Goal: Check status: Check status

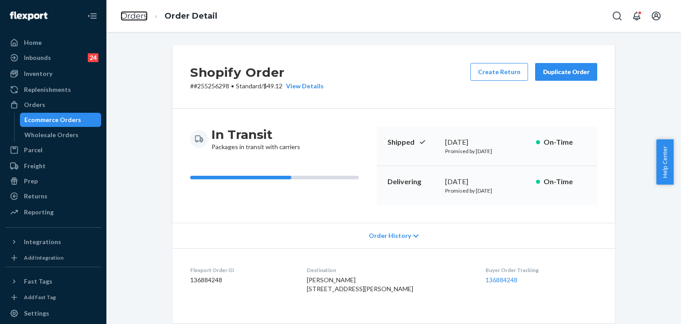
click at [142, 16] on link "Orders" at bounding box center [134, 16] width 27 height 10
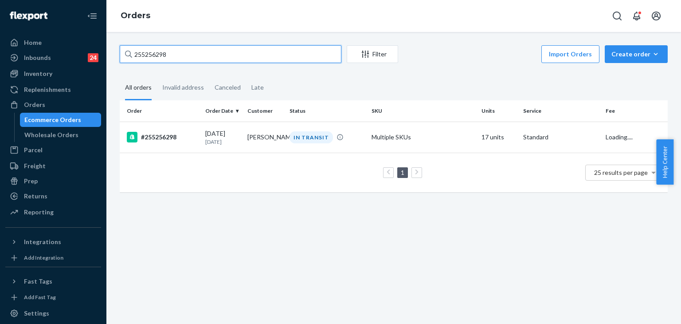
drag, startPoint x: 153, startPoint y: 45, endPoint x: 82, endPoint y: 27, distance: 73.3
click at [72, 35] on div "Home Inbounds 24 Shipping Plans Problems 24 Inventory Products Replenishments O…" at bounding box center [340, 162] width 681 height 324
paste input "324037"
type input "255324037"
click at [158, 137] on div "#255324037" at bounding box center [162, 137] width 71 height 11
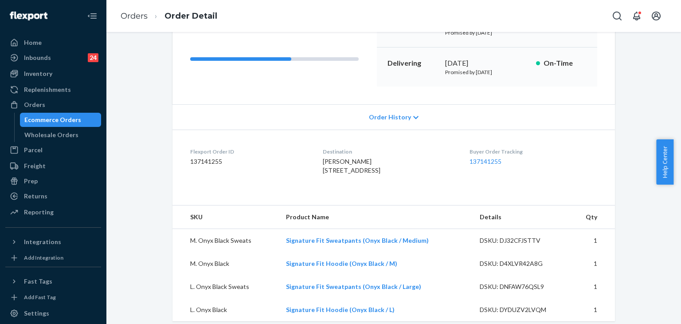
scroll to position [266, 0]
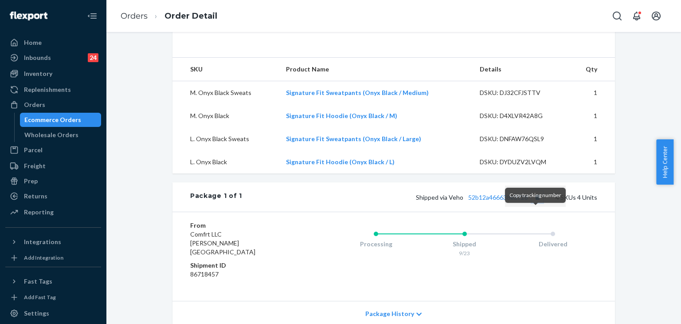
click at [533, 203] on button "Copy tracking number" at bounding box center [538, 197] width 12 height 12
drag, startPoint x: 134, startPoint y: 13, endPoint x: 228, endPoint y: 36, distance: 97.7
click at [133, 13] on link "Orders" at bounding box center [134, 16] width 27 height 10
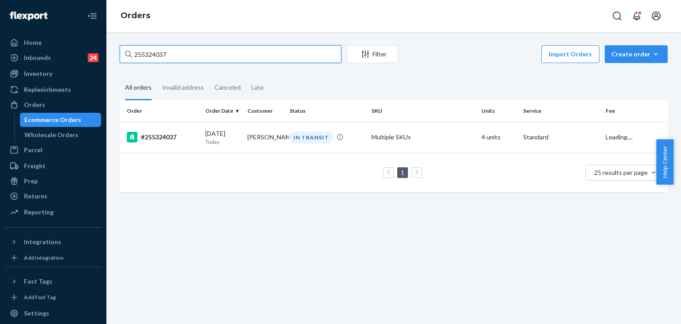
drag, startPoint x: 201, startPoint y: 50, endPoint x: 87, endPoint y: 34, distance: 115.1
click at [87, 34] on div "Home Inbounds 24 Shipping Plans Problems 24 Inventory Products Replenishments O…" at bounding box center [340, 162] width 681 height 324
paste input "46"
type input "255324046"
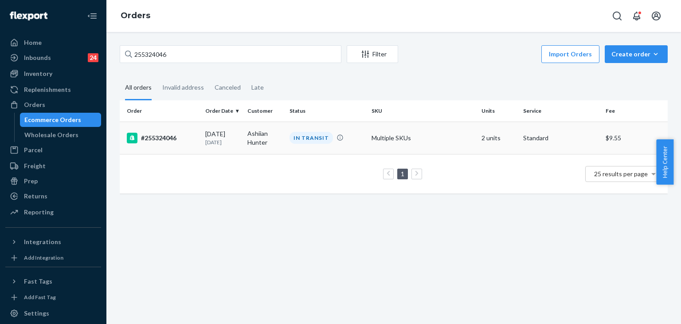
click at [160, 133] on div "#255324046" at bounding box center [162, 138] width 71 height 11
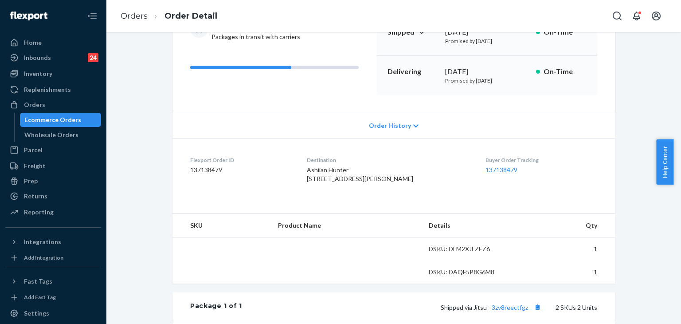
scroll to position [222, 0]
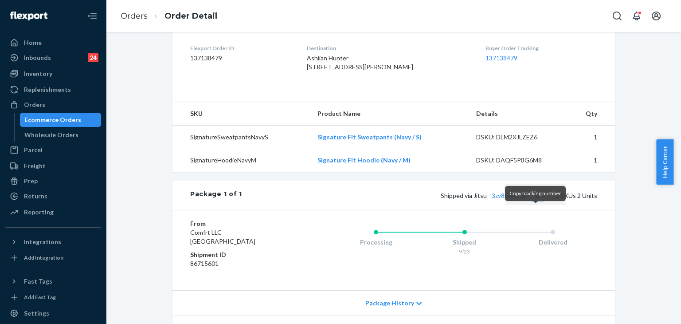
drag, startPoint x: 533, startPoint y: 212, endPoint x: 321, endPoint y: 0, distance: 299.6
click at [533, 201] on button "Copy tracking number" at bounding box center [538, 195] width 12 height 12
drag, startPoint x: 142, startPoint y: 16, endPoint x: 222, endPoint y: 33, distance: 81.6
click at [142, 15] on link "Orders" at bounding box center [134, 16] width 27 height 10
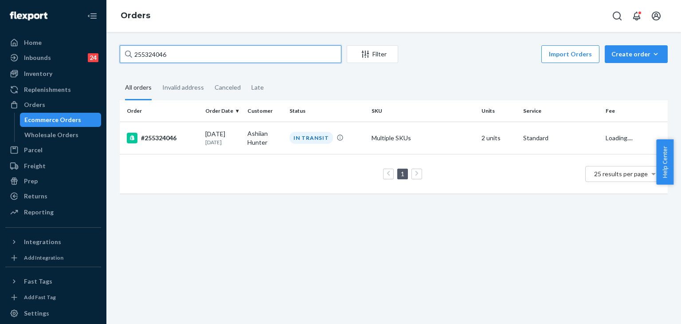
drag, startPoint x: 122, startPoint y: 30, endPoint x: 59, endPoint y: 21, distance: 63.6
click at [57, 20] on div "Home Inbounds 24 Shipping Plans Problems 24 Inventory Products Replenishments O…" at bounding box center [340, 162] width 681 height 324
paste input "212500"
type input "255212500"
click at [168, 133] on div "#255212500" at bounding box center [162, 137] width 71 height 11
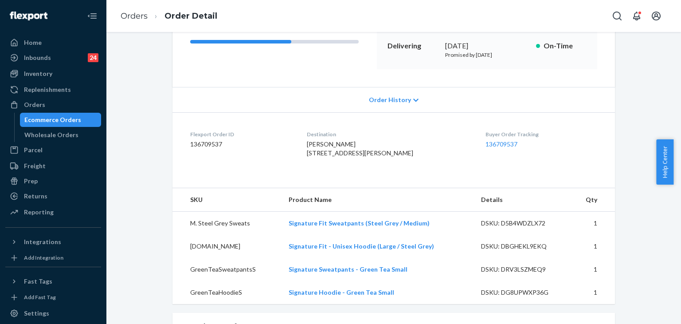
scroll to position [358, 0]
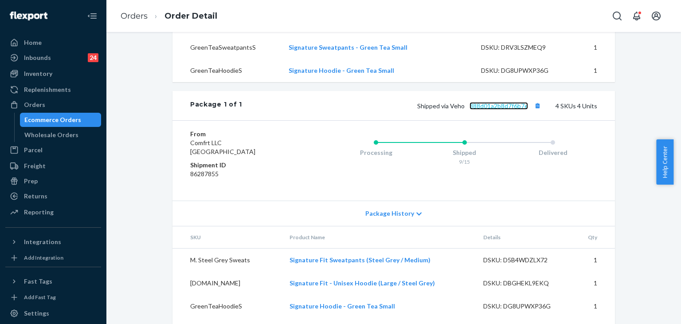
click at [504, 110] on link "388d01a2b8d7f6b7e" at bounding box center [499, 106] width 59 height 8
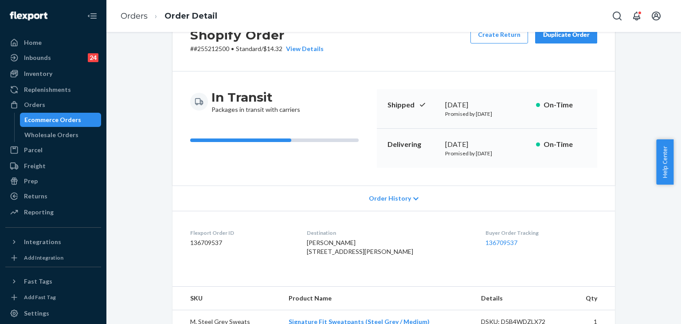
scroll to position [0, 0]
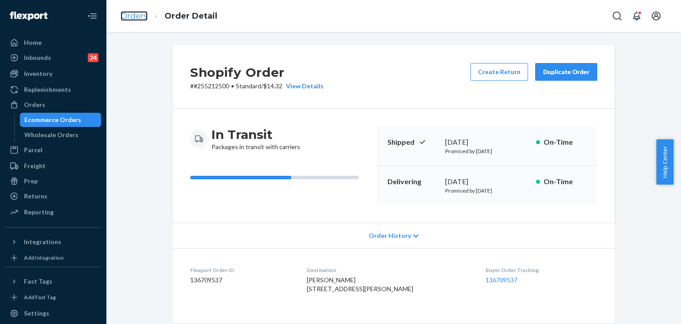
click at [146, 18] on link "Orders" at bounding box center [134, 16] width 27 height 10
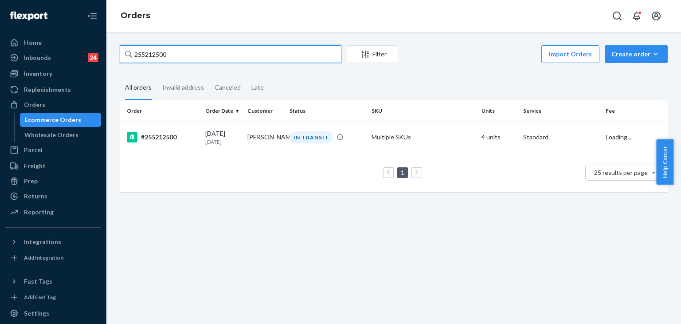
click at [210, 56] on input "255212500" at bounding box center [231, 54] width 222 height 18
paste input "4581467"
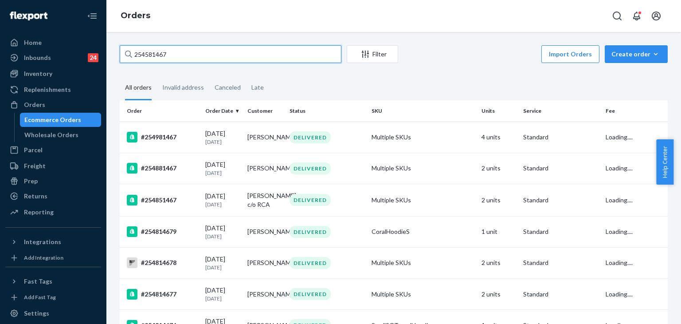
type input "254581467"
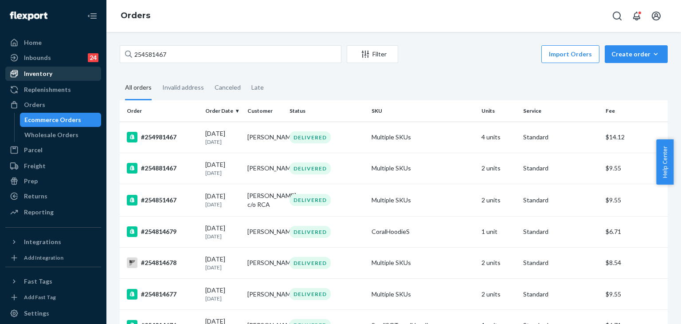
click at [39, 75] on div "Inventory" at bounding box center [38, 73] width 28 height 9
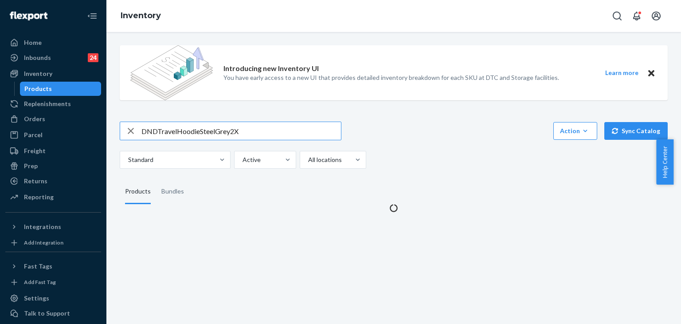
click at [202, 55] on img at bounding box center [171, 72] width 83 height 55
click at [252, 118] on div "Introducing new Inventory UI You have early access to a new UI that provides de…" at bounding box center [394, 125] width 562 height 174
click at [259, 131] on input "DNDTravelHoodieSteelGrey2X" at bounding box center [242, 131] width 200 height 18
paste input "EssentialShortsOnyxBlackL-PRE"
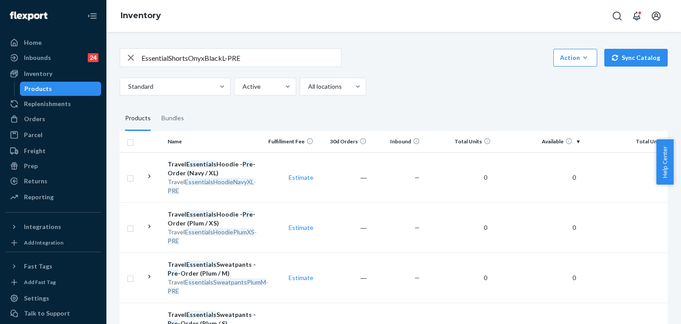
scroll to position [89, 0]
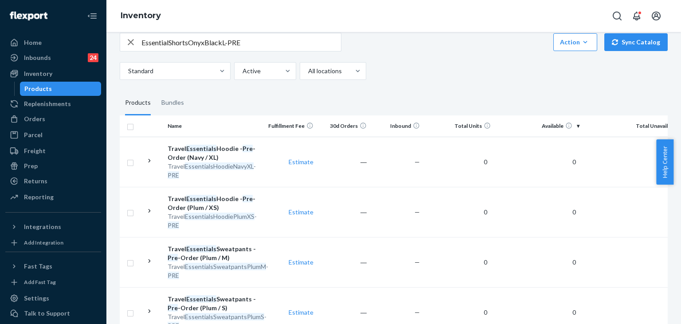
click at [267, 38] on input "EssentialShortsOnyxBlackL-PRE" at bounding box center [242, 42] width 200 height 18
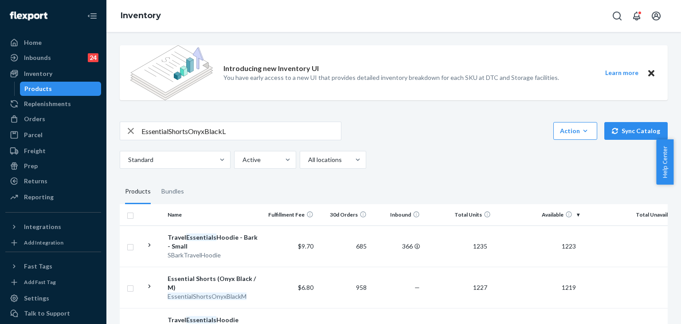
scroll to position [44, 0]
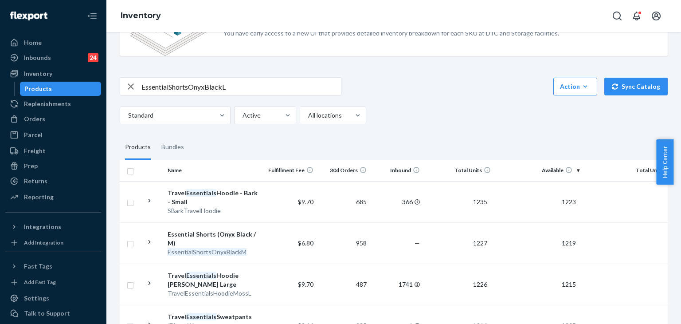
click at [173, 91] on input "EssentialShortsOnyxBlackL" at bounding box center [242, 87] width 200 height 18
drag, startPoint x: 169, startPoint y: 87, endPoint x: 195, endPoint y: 87, distance: 26.6
click at [171, 87] on input "EssentialShortsOnyxBlackL" at bounding box center [242, 87] width 200 height 18
click at [191, 84] on input "Essential ShortsOnyxBlackL" at bounding box center [242, 87] width 200 height 18
click at [211, 84] on input "Essential Shorts (OnyxBlackL" at bounding box center [242, 87] width 200 height 18
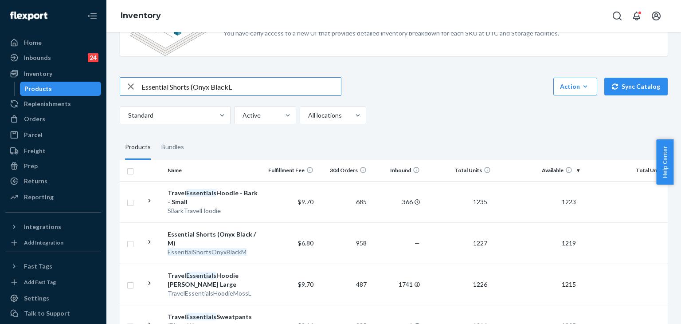
click at [229, 89] on input "Essential Shorts (Onyx BlackL" at bounding box center [242, 87] width 200 height 18
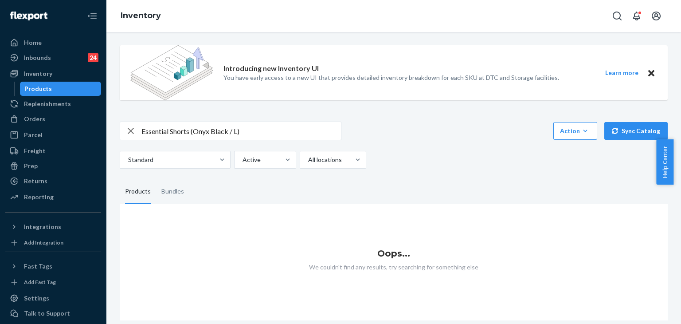
click at [254, 134] on input "Essential Shorts (Onyx Black / L)" at bounding box center [242, 131] width 200 height 18
click at [247, 126] on input "Essential Shorts (Onyx Black / L)" at bounding box center [242, 131] width 200 height 18
click at [230, 132] on input "Essential Shorts (Onyx Black / L)" at bounding box center [242, 131] width 200 height 18
click at [251, 130] on input "Essential Shorts (Onyx Black/ L)" at bounding box center [242, 131] width 200 height 18
click at [233, 132] on input "Essential Shorts (Onyx Black/ L)" at bounding box center [242, 131] width 200 height 18
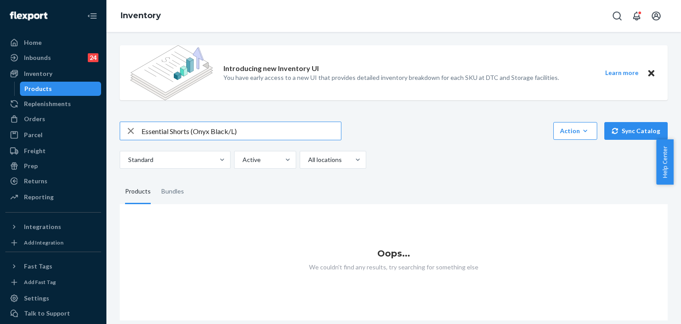
click at [247, 127] on input "Essential Shorts (Onyx Black/L)" at bounding box center [242, 131] width 200 height 18
click at [253, 127] on input "Essential Shorts (Onyx Black/L)" at bounding box center [242, 131] width 200 height 18
drag, startPoint x: 250, startPoint y: 128, endPoint x: 59, endPoint y: 114, distance: 190.8
click at [59, 114] on div "Home Inbounds 24 Shipping Plans Problems 24 Inventory Products Replenishments O…" at bounding box center [340, 162] width 681 height 324
paste input "ShortsOnyxBlackL-PRE"
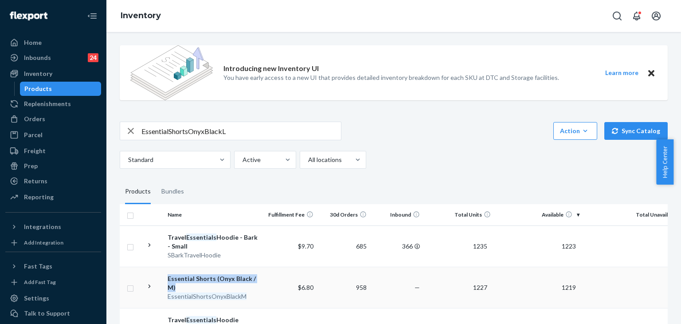
drag, startPoint x: 163, startPoint y: 279, endPoint x: 258, endPoint y: 279, distance: 94.9
click at [258, 279] on tr "Essential Shorts (Onyx Black / M) EssentialShortsOnyxBlackM $6.80 958 — 1227 12…" at bounding box center [407, 287] width 575 height 41
copy div "Essential Shorts (Onyx Black / M)"
click at [251, 126] on input "EssentialShortsOnyxBlackL" at bounding box center [242, 131] width 200 height 18
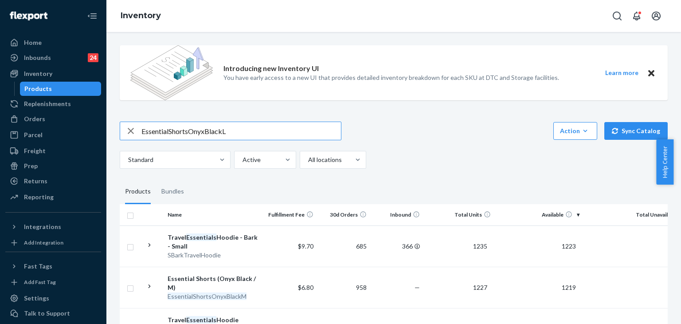
drag, startPoint x: 142, startPoint y: 135, endPoint x: 127, endPoint y: 131, distance: 15.3
click at [106, 139] on div "Introducing new Inventory UI You have early access to a new UI that provides de…" at bounding box center [393, 178] width 575 height 292
paste input "Shorts (Onyx Black / M)"
click at [240, 130] on input "Essential Shorts (Onyx Black / M)" at bounding box center [242, 131] width 200 height 18
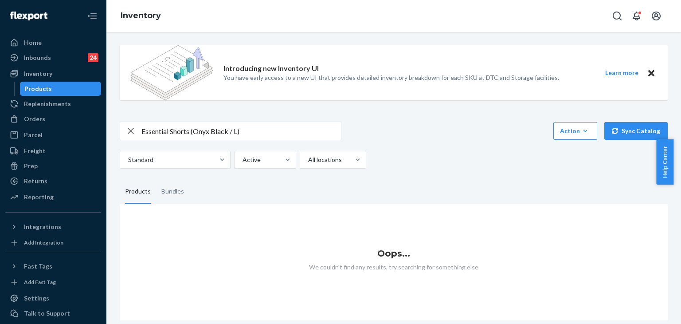
click at [236, 134] on input "Essential Shorts (Onyx Black / L)" at bounding box center [242, 131] width 200 height 18
drag, startPoint x: 272, startPoint y: 130, endPoint x: 117, endPoint y: 120, distance: 154.7
click at [117, 120] on div "Introducing new Inventory UI You have early access to a new UI that provides de…" at bounding box center [394, 179] width 562 height 282
paste input "ShortsOnyxBlackL-PRE"
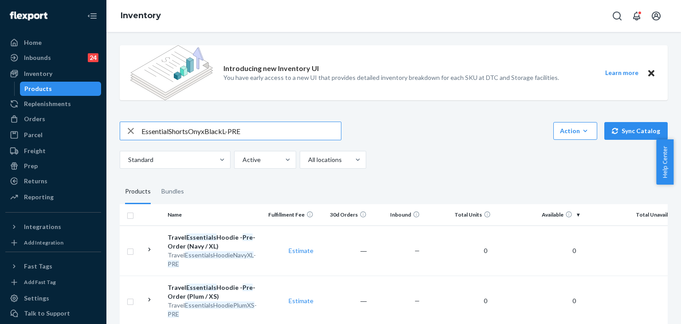
click at [255, 126] on input "EssentialShortsOnyxBlackL-PRE" at bounding box center [242, 131] width 200 height 18
type input "EssentialShortsOnyxBlackL"
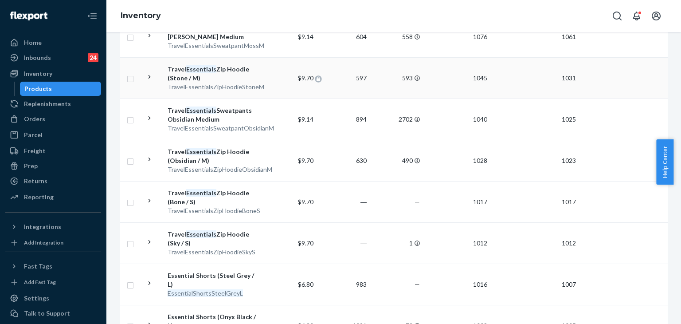
scroll to position [710, 0]
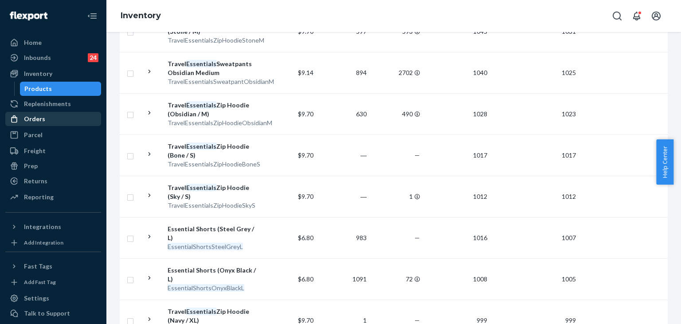
click at [39, 123] on div "Orders" at bounding box center [53, 119] width 94 height 12
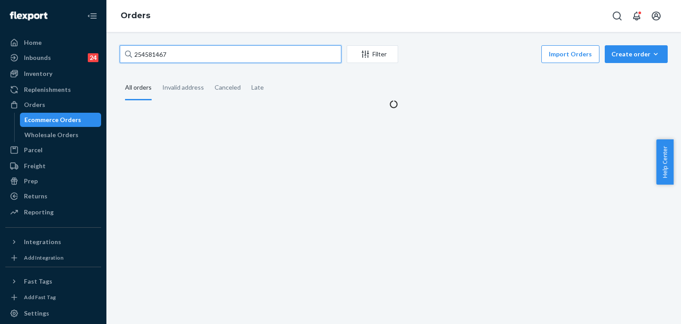
click at [188, 55] on input "254581467" at bounding box center [231, 54] width 222 height 18
paste input "5163918"
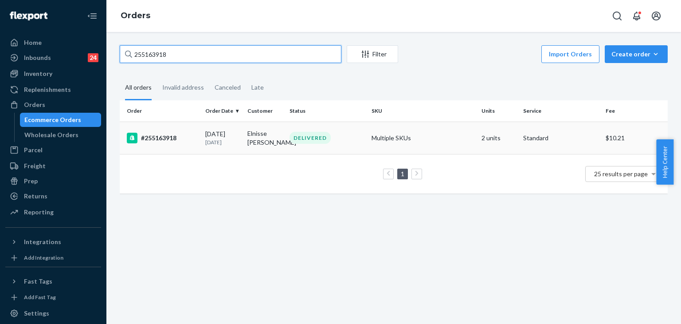
type input "255163918"
click at [166, 137] on div "#255163918" at bounding box center [162, 138] width 71 height 11
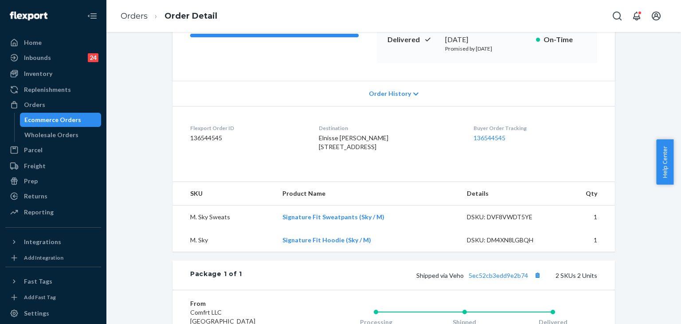
scroll to position [177, 0]
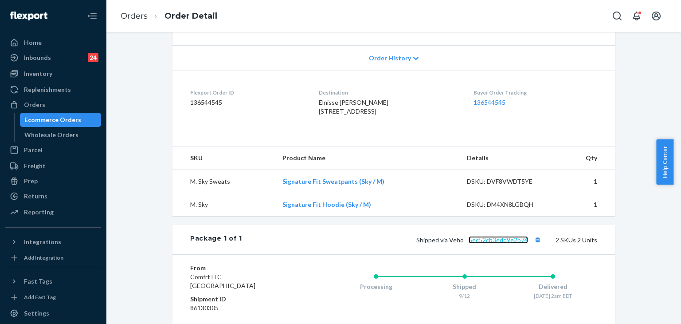
click at [508, 244] on link "5ec52cb3edd9e2b74" at bounding box center [498, 240] width 59 height 8
click at [140, 14] on link "Orders" at bounding box center [134, 16] width 27 height 10
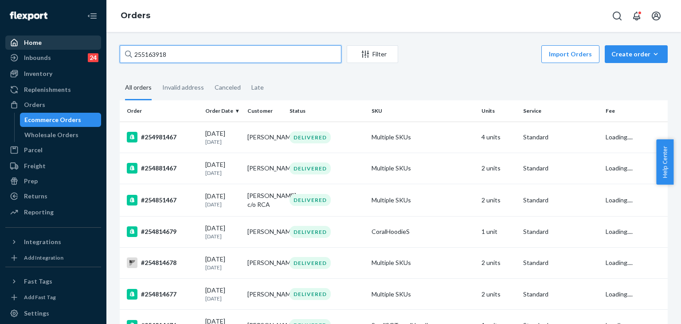
drag, startPoint x: 188, startPoint y: 55, endPoint x: 50, endPoint y: 43, distance: 138.9
click at [34, 47] on div "Home Inbounds 24 Shipping Plans Problems 24 Inventory Products Replenishments O…" at bounding box center [340, 162] width 681 height 324
paste input "324215"
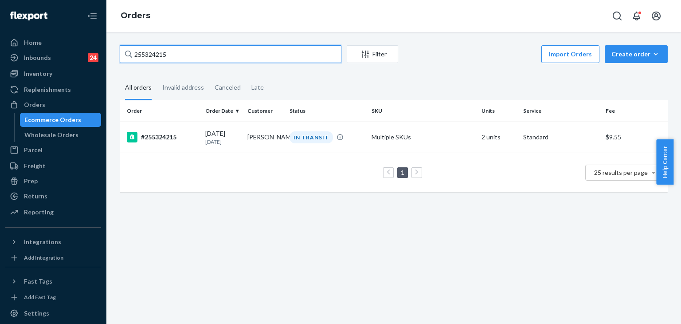
click at [50, 21] on div "Home Inbounds 24 Shipping Plans Problems 24 Inventory Products Replenishments O…" at bounding box center [340, 162] width 681 height 324
paste input "286002"
type input "255286002"
click at [177, 138] on div "#255286002" at bounding box center [162, 137] width 71 height 11
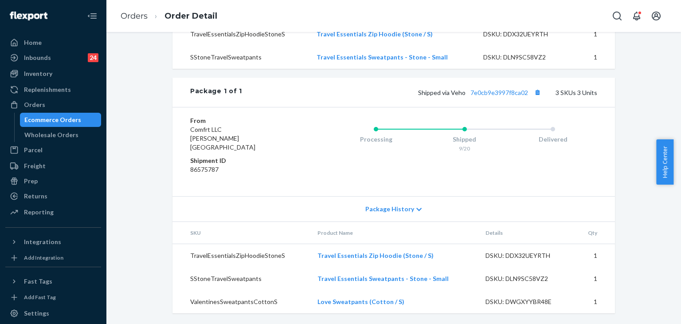
scroll to position [356, 0]
click at [536, 98] on button "Copy tracking number" at bounding box center [538, 93] width 12 height 12
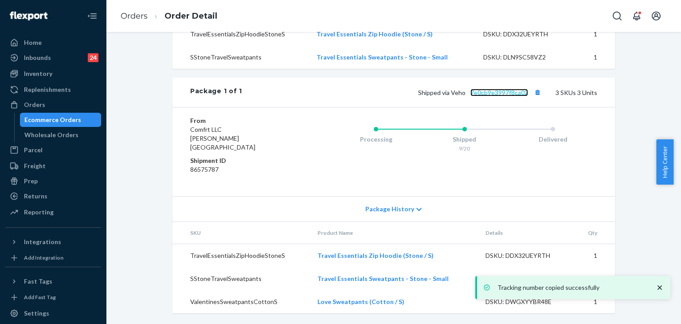
click at [505, 96] on link "7e0cb9e3997f8ca02" at bounding box center [500, 93] width 58 height 8
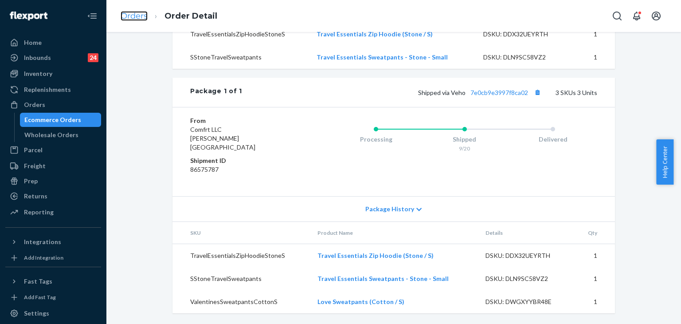
click at [141, 15] on link "Orders" at bounding box center [134, 16] width 27 height 10
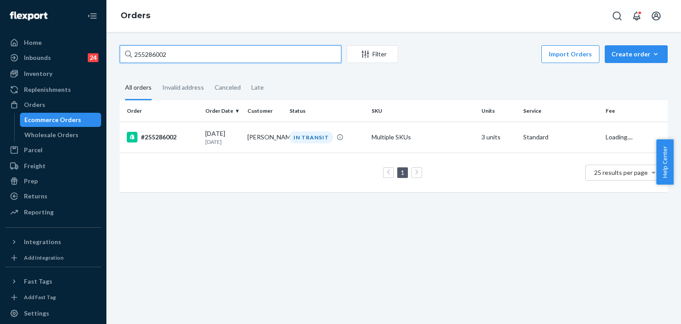
drag, startPoint x: 204, startPoint y: 48, endPoint x: 91, endPoint y: 32, distance: 114.3
click at [91, 34] on div "Home Inbounds 24 Shipping Plans Problems 24 Inventory Products Replenishments O…" at bounding box center [340, 162] width 681 height 324
paste input "476789"
type input "254767892"
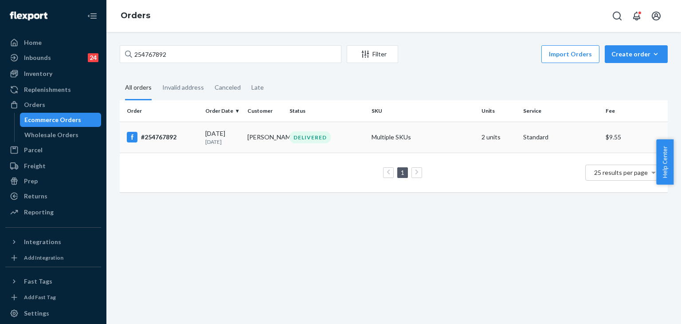
click at [161, 135] on div "#254767892" at bounding box center [162, 137] width 71 height 11
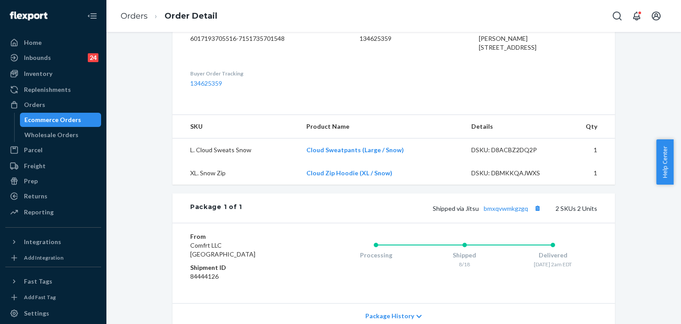
scroll to position [342, 0]
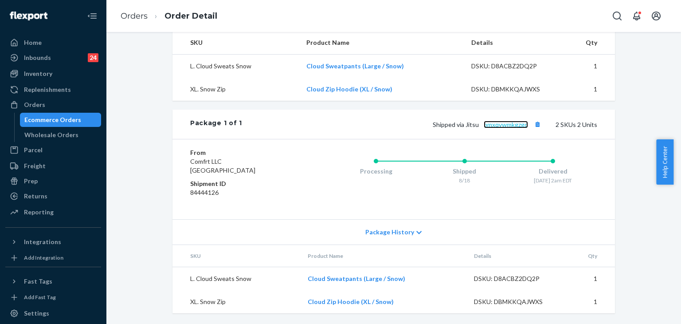
click at [514, 123] on link "bmxqvwmkgzgq" at bounding box center [506, 125] width 44 height 8
click at [124, 16] on link "Orders" at bounding box center [134, 16] width 27 height 10
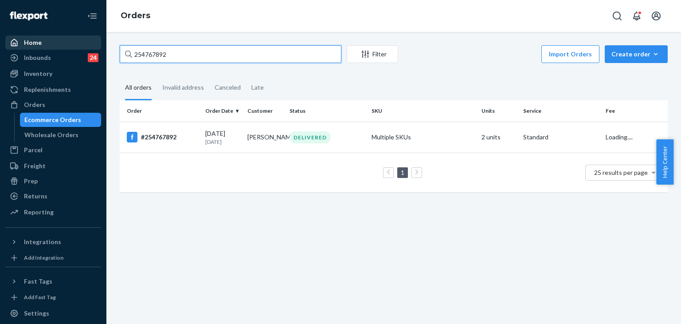
drag, startPoint x: 196, startPoint y: 53, endPoint x: 53, endPoint y: 37, distance: 143.3
click at [39, 42] on div "Home Inbounds 24 Shipping Plans Problems 24 Inventory Products Replenishments O…" at bounding box center [340, 162] width 681 height 324
paste input "5324170"
type input "255324170"
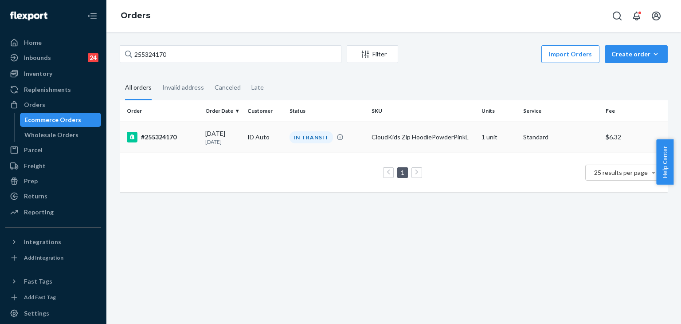
click at [153, 138] on div "#255324170" at bounding box center [162, 137] width 71 height 11
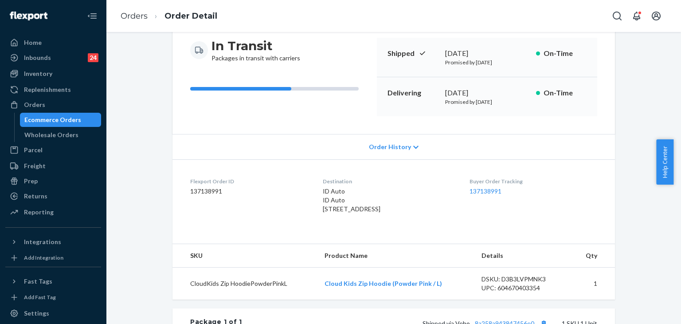
scroll to position [177, 0]
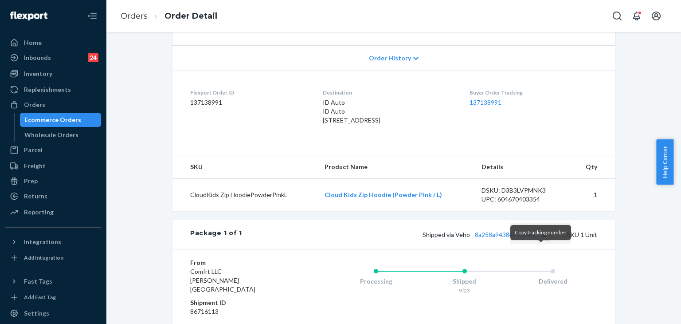
click at [542, 240] on button "Copy tracking number" at bounding box center [544, 234] width 12 height 12
click at [137, 14] on link "Orders" at bounding box center [134, 16] width 27 height 10
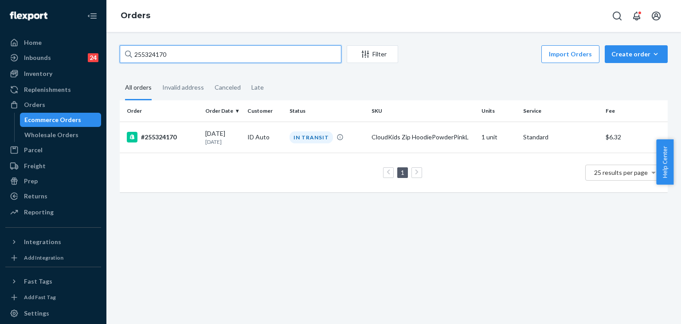
drag, startPoint x: 59, startPoint y: 24, endPoint x: 18, endPoint y: 18, distance: 40.7
click at [18, 18] on div "Home Inbounds 24 Shipping Plans Problems 24 Inventory Products Replenishments O…" at bounding box center [340, 162] width 681 height 324
paste input "245563"
type input "255245563"
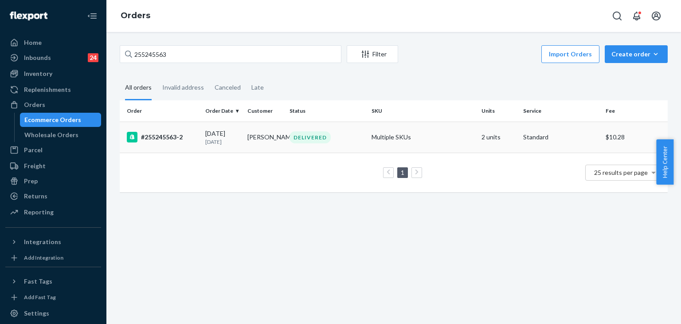
click at [157, 134] on div "#255245563-2" at bounding box center [162, 137] width 71 height 11
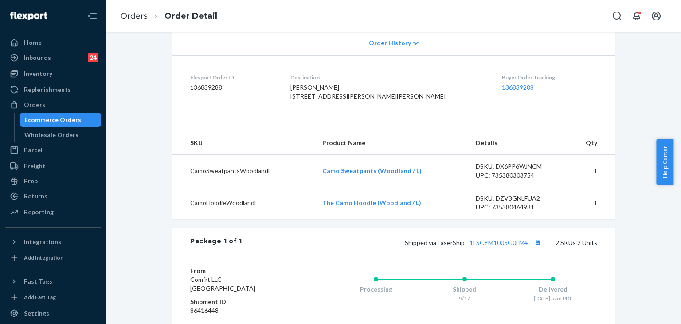
scroll to position [266, 0]
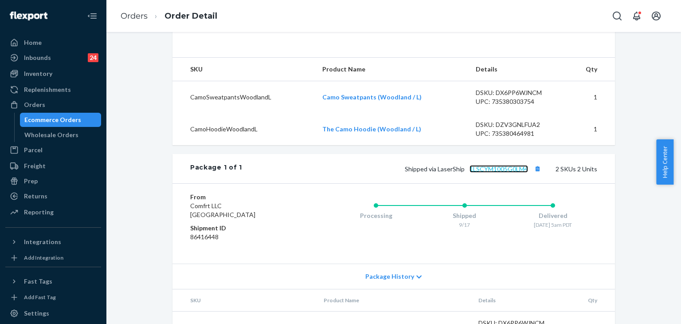
click at [498, 173] on link "1LSCYM1005G0LM4" at bounding box center [499, 169] width 59 height 8
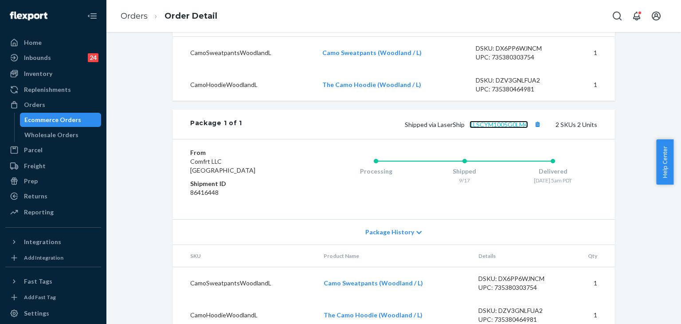
scroll to position [256, 0]
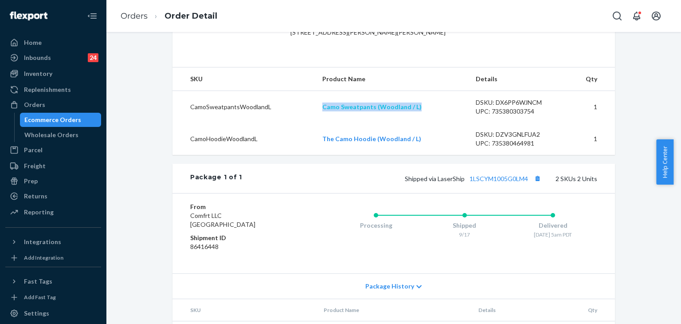
drag, startPoint x: 425, startPoint y: 123, endPoint x: 323, endPoint y: 126, distance: 102.1
click at [317, 122] on td "Camo Sweatpants (Woodland / L)" at bounding box center [391, 107] width 153 height 32
copy link "Camo Sweatpants (Woodland / L)"
drag, startPoint x: 300, startPoint y: 155, endPoint x: 291, endPoint y: 155, distance: 9.3
click at [291, 155] on tr "CamoHoodieWoodlandL The Camo Hoodie (Woodland / L) DSKU: DZV3GNLFUA2 UPC: 73538…" at bounding box center [394, 139] width 443 height 32
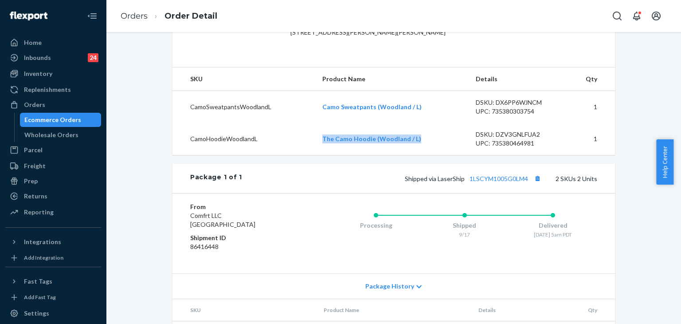
copy tr "The Camo Hoodie (Woodland / L)"
click at [134, 12] on link "Orders" at bounding box center [134, 16] width 27 height 10
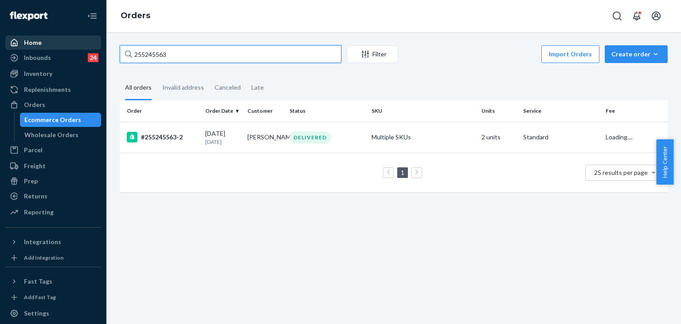
drag, startPoint x: 170, startPoint y: 54, endPoint x: 14, endPoint y: 49, distance: 156.2
click at [15, 49] on div "Home Inbounds 24 Shipping Plans Problems 24 Inventory Products Replenishments O…" at bounding box center [340, 162] width 681 height 324
paste input "53064"
type input "255253064"
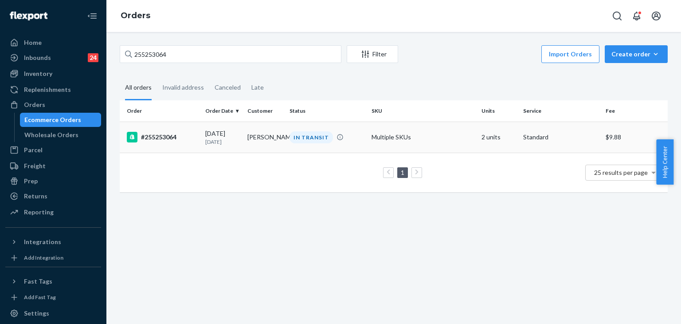
click at [167, 137] on div "#255253064" at bounding box center [162, 137] width 71 height 11
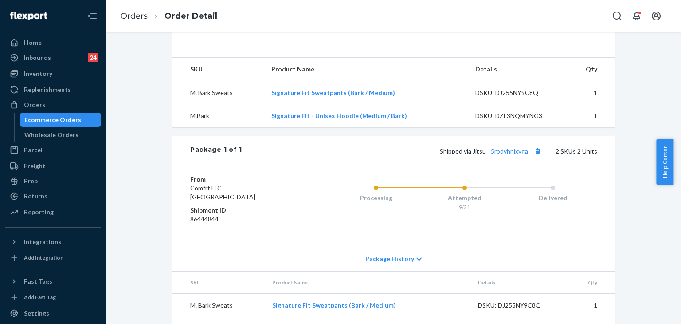
scroll to position [310, 0]
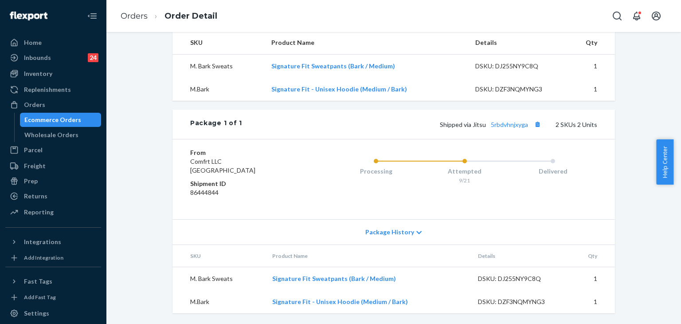
click at [403, 226] on div "Package History" at bounding box center [394, 231] width 443 height 25
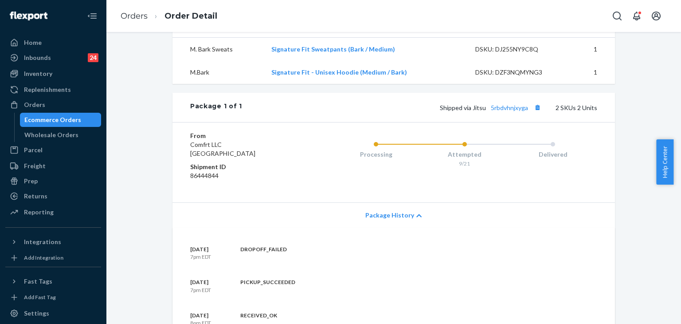
click at [406, 220] on span "Package History" at bounding box center [390, 215] width 49 height 9
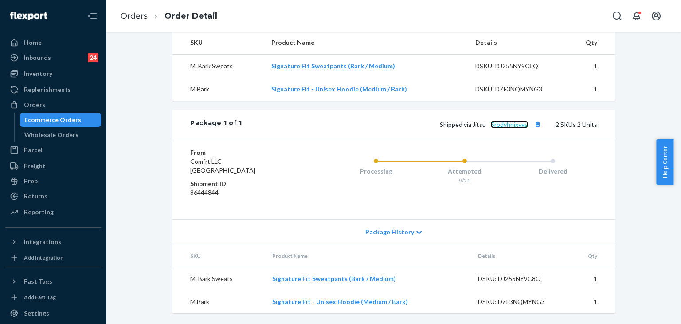
click at [509, 122] on link "5rbdvhnjxyga" at bounding box center [509, 125] width 37 height 8
